Goal: Task Accomplishment & Management: Use online tool/utility

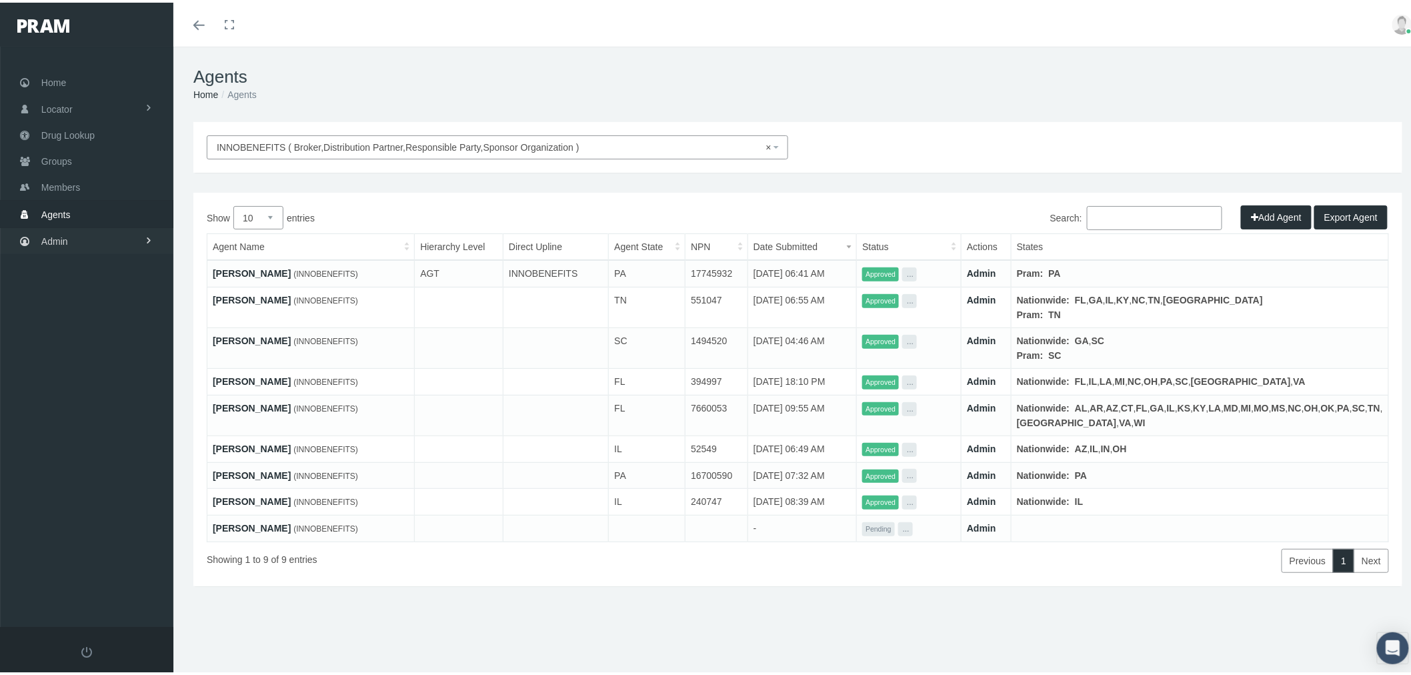
click at [100, 234] on link "Admin" at bounding box center [86, 238] width 173 height 26
click at [111, 550] on link "Settings" at bounding box center [86, 561] width 173 height 23
click at [125, 585] on span "Mail Merge Templates" at bounding box center [97, 596] width 91 height 23
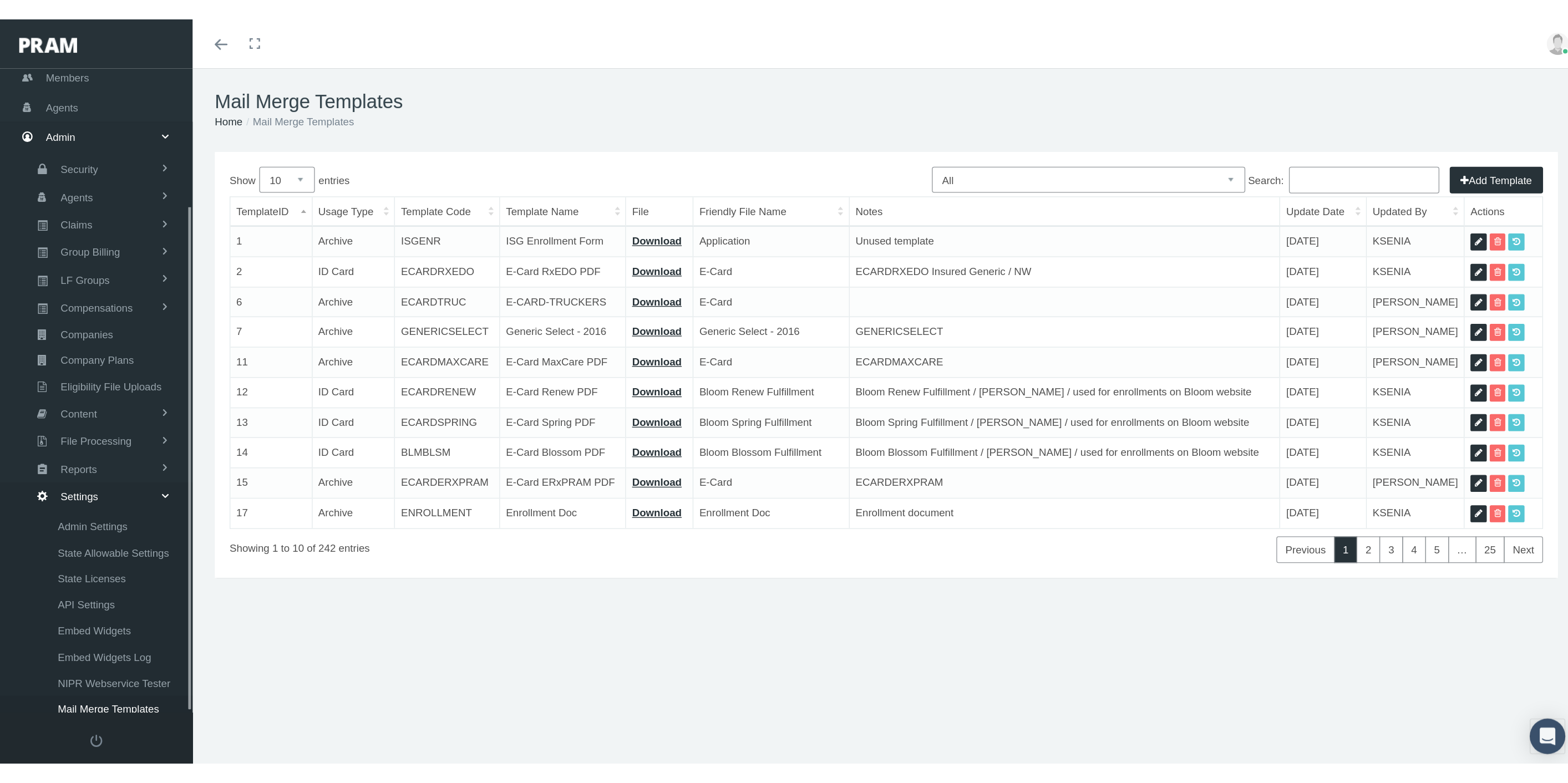
scroll to position [131, 0]
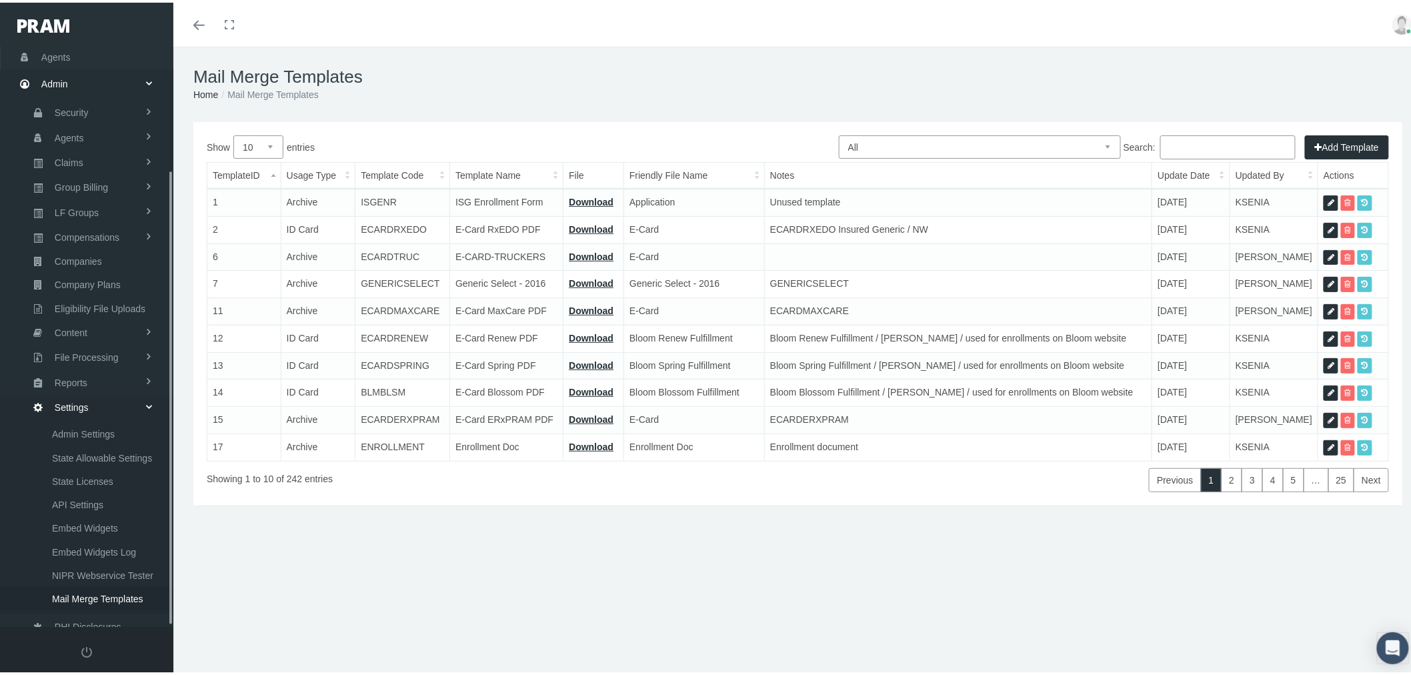
click at [980, 149] on select "All Members Agents Onboarding Prospects Group Policy Related Remittances Formul…" at bounding box center [980, 144] width 282 height 23
select select "6"
click at [839, 133] on select "All Members Agents Onboarding Prospects Group Policy Related Remittances Formul…" at bounding box center [980, 144] width 282 height 23
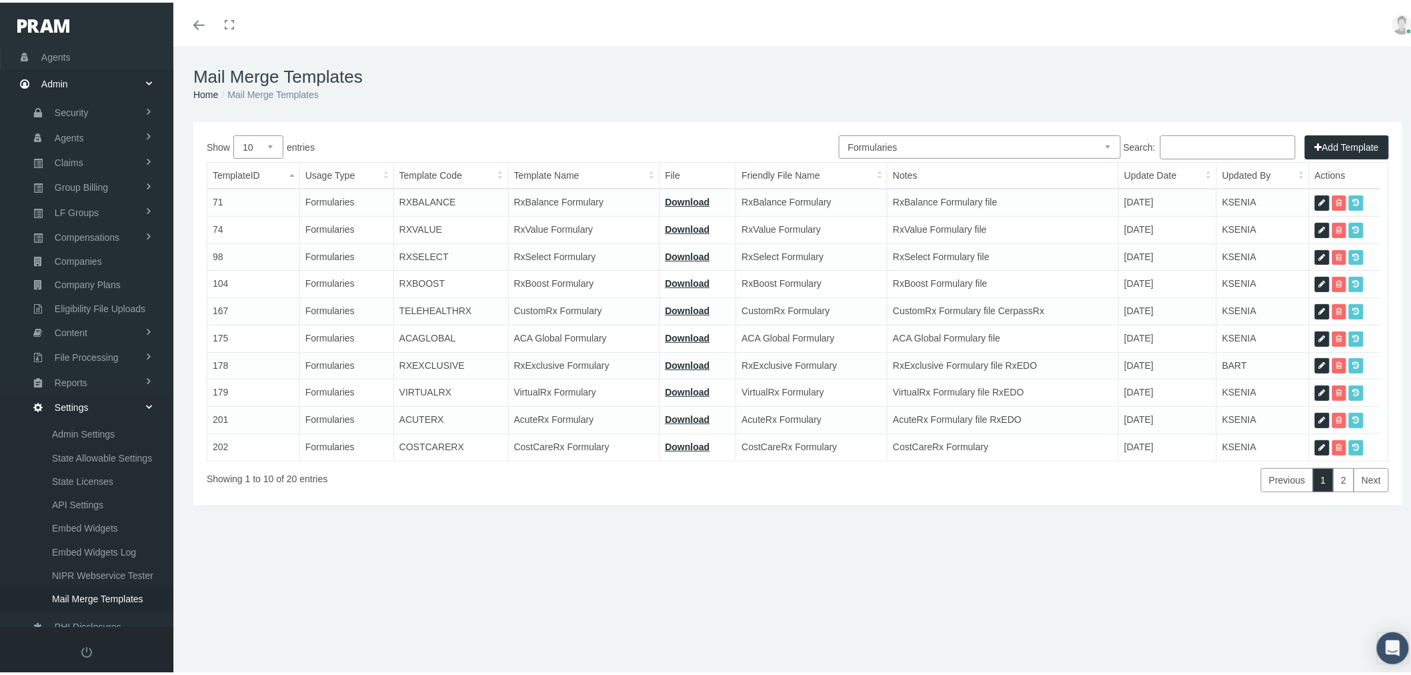
click at [1167, 157] on div "Search:" at bounding box center [1209, 146] width 172 height 27
click at [1171, 148] on input "Search:" at bounding box center [1227, 145] width 135 height 24
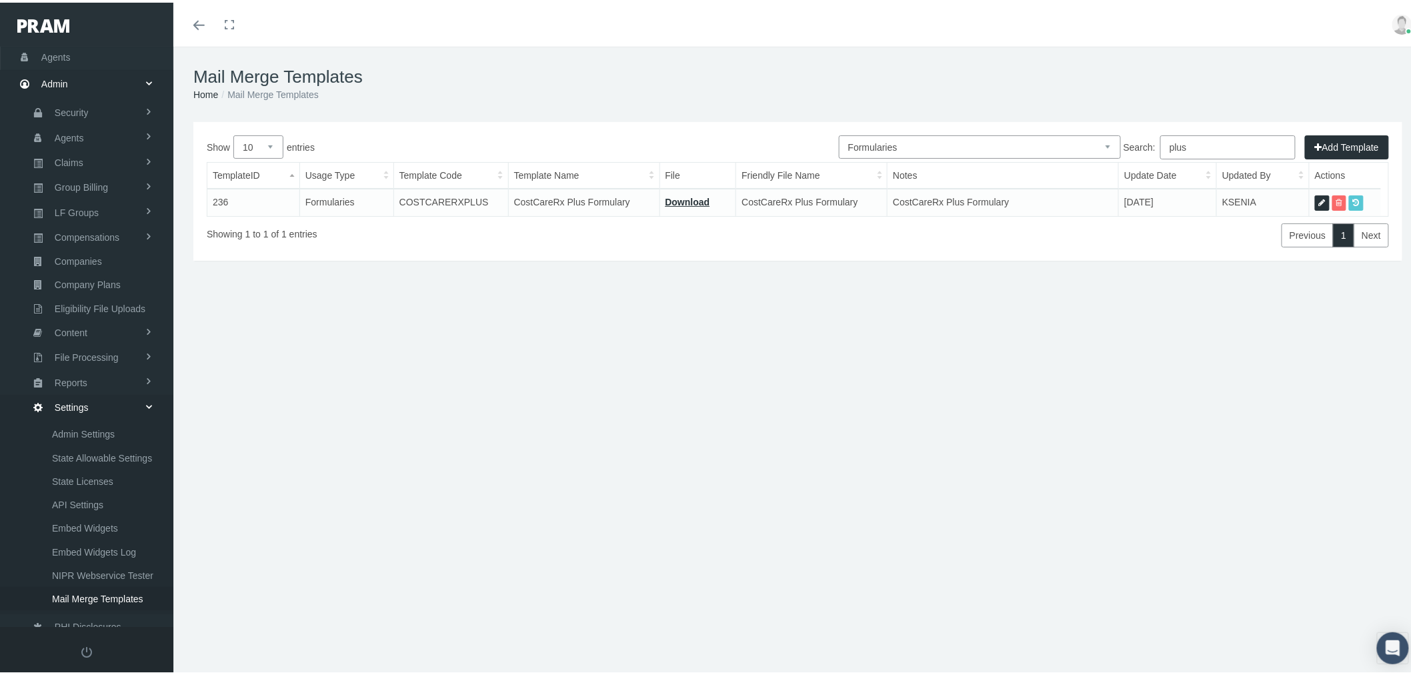
type input "plus"
click at [1319, 201] on icon at bounding box center [1322, 200] width 7 height 13
select select "6"
type input "COSTCARERXPLUS"
type input "CostCareRx Plus Formulary"
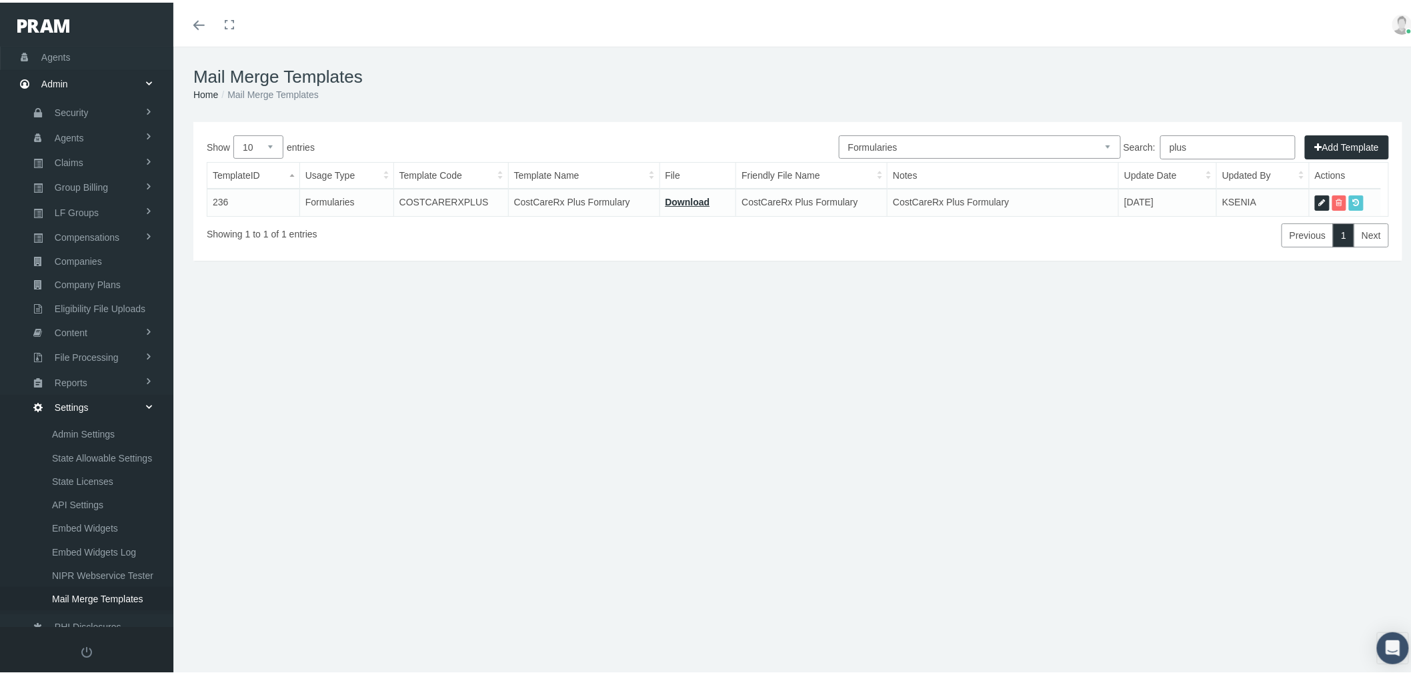
type input "15_FORMULARY - COSTCARE RX PLUS [DATE].pdf"
type input "CostCareRx Plus Formulary"
type textarea "CostCareRx Plus Formulary"
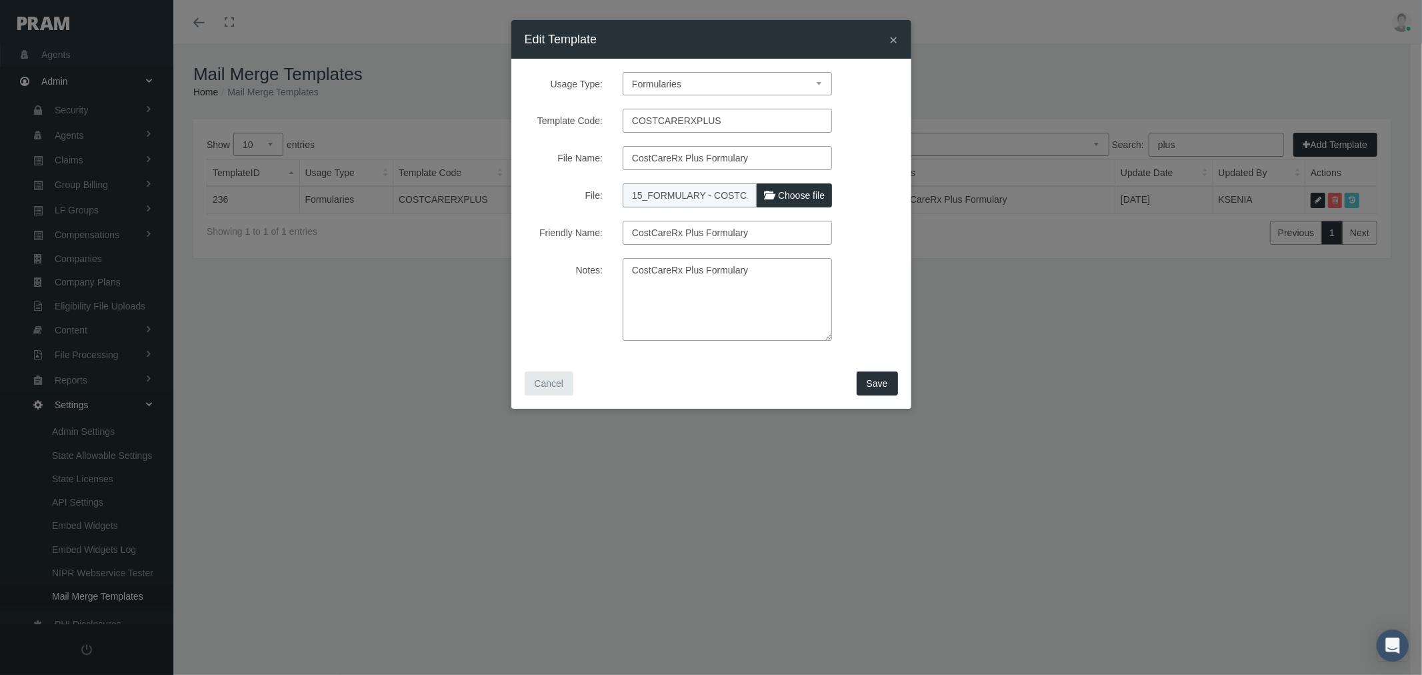
click at [790, 191] on span "Choose file" at bounding box center [801, 195] width 47 height 11
click at [790, 191] on input "File:" at bounding box center [711, 192] width 177 height 19
type input "C:\fakepath\15_FORMULARY - COSTCARE+ 9.23.25.pdf"
type input "15_FORMULARY - COSTCARE+ 9.23.25.pdf"
click at [878, 387] on span "Save" at bounding box center [877, 383] width 21 height 11
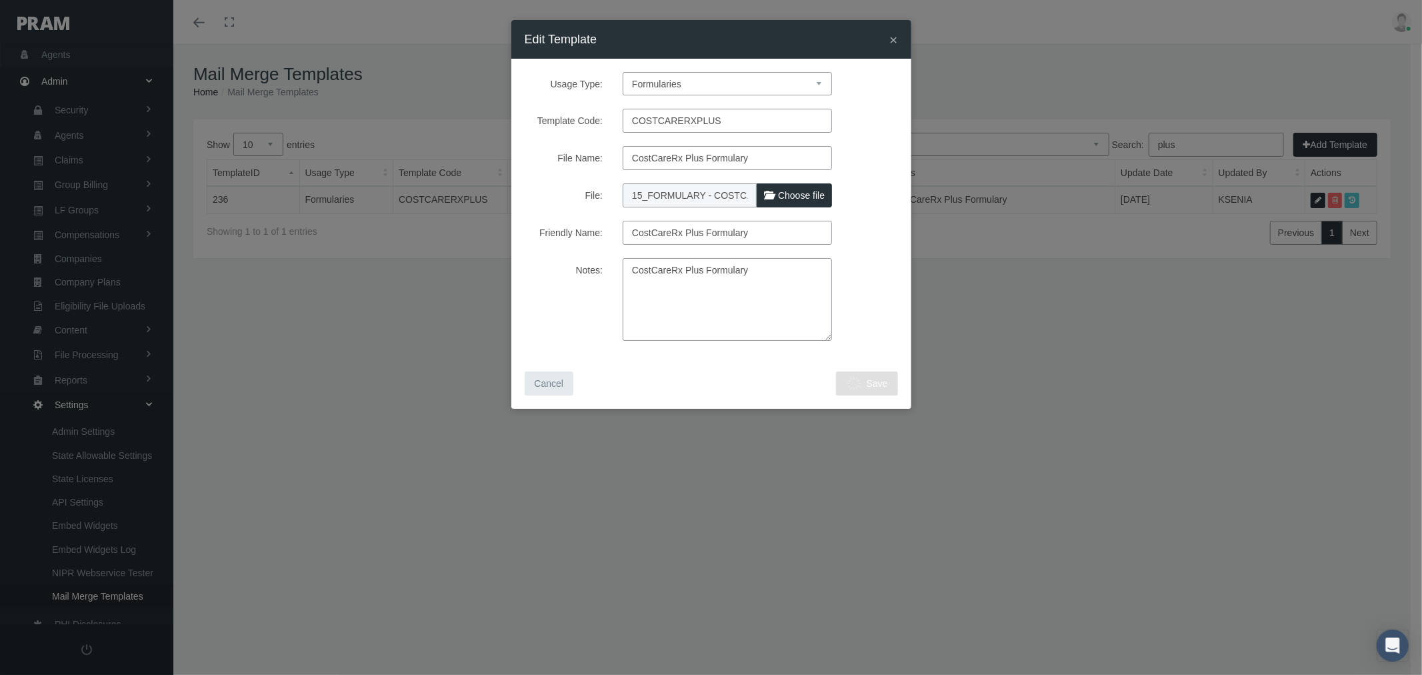
select select "1"
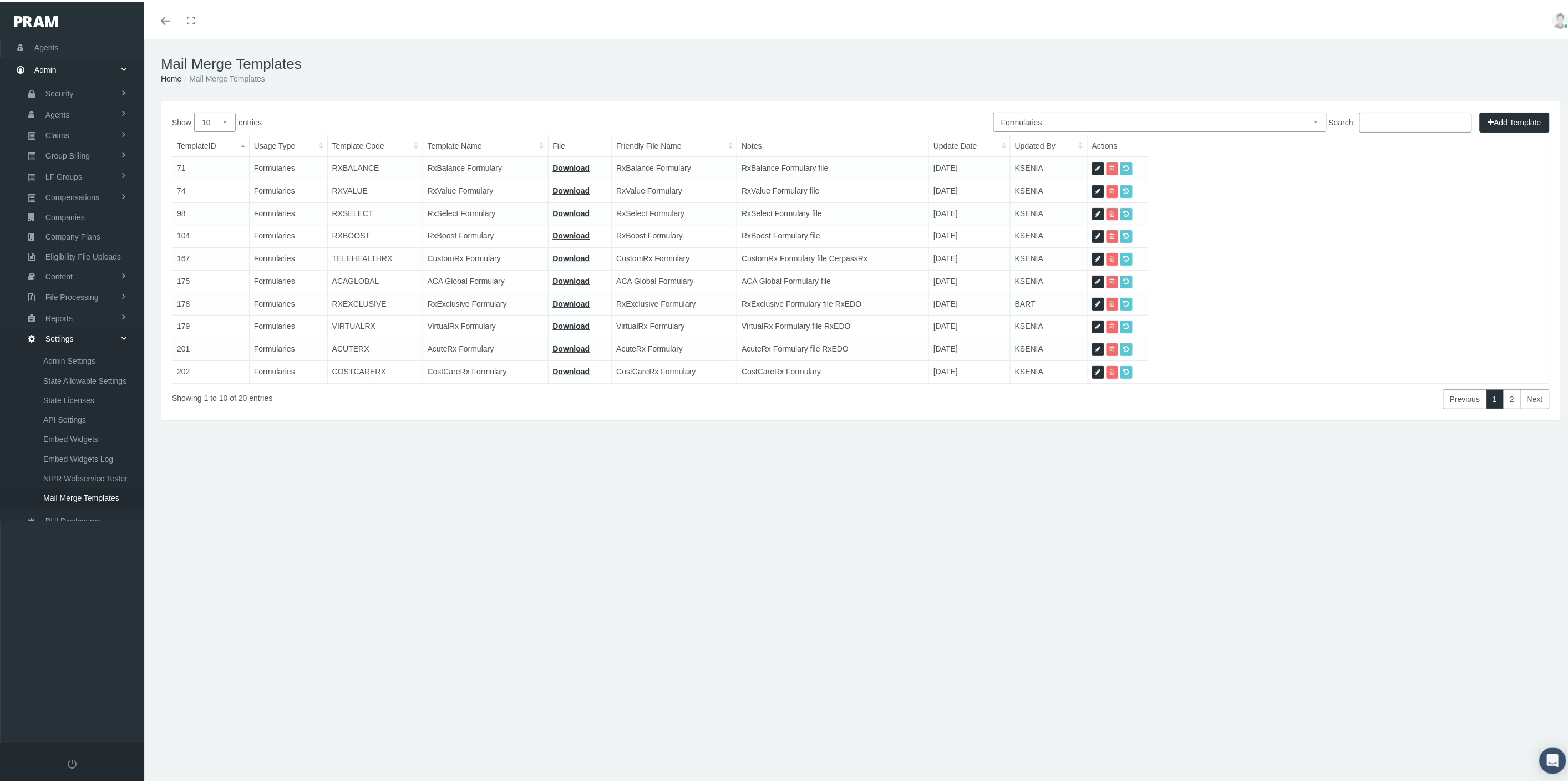
scroll to position [0, 0]
click at [1173, 119] on input "Search:" at bounding box center [1415, 121] width 112 height 20
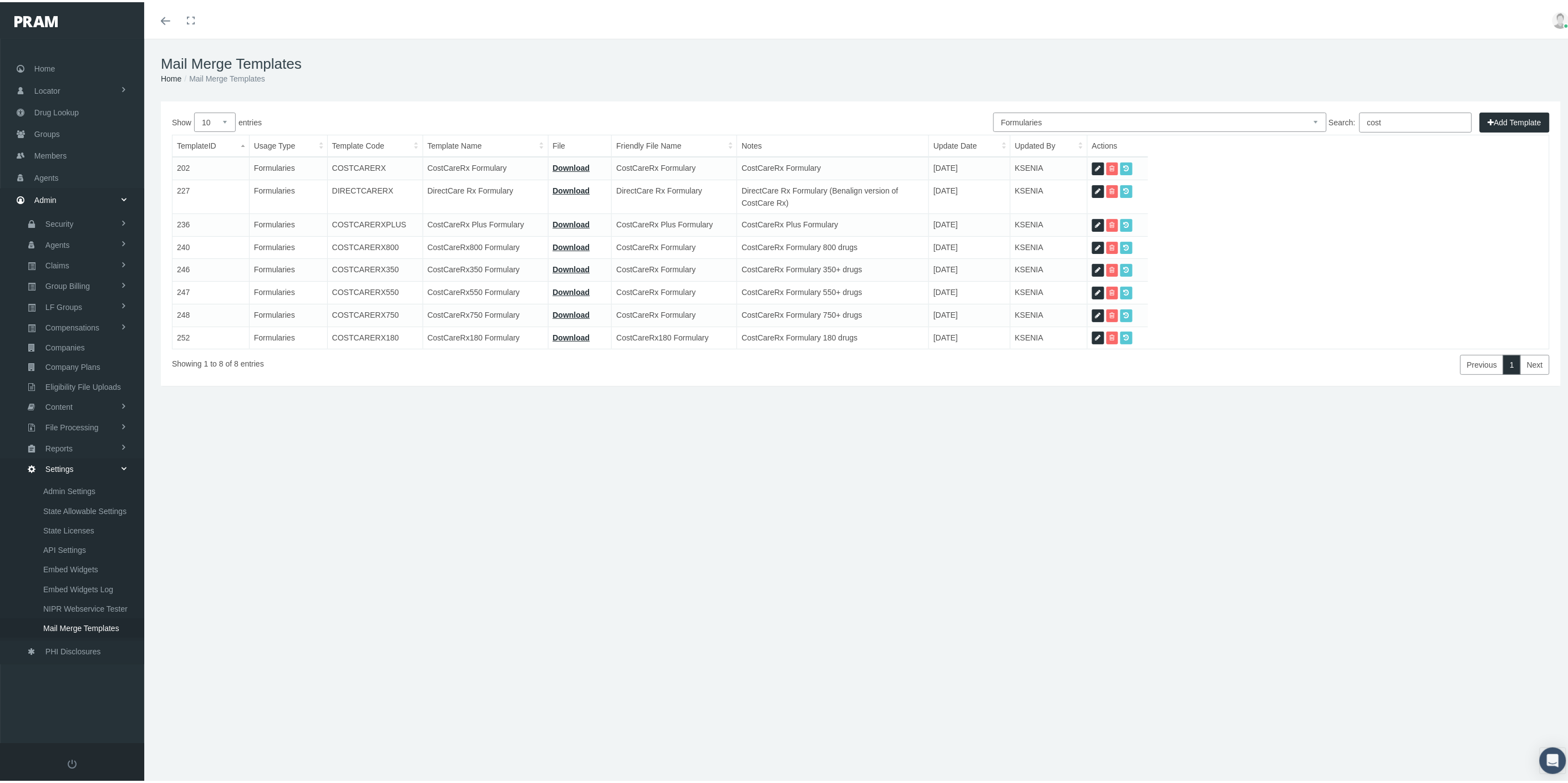
type input "cost"
click at [568, 224] on link "Download" at bounding box center [571, 222] width 37 height 9
